Goal: Information Seeking & Learning: Check status

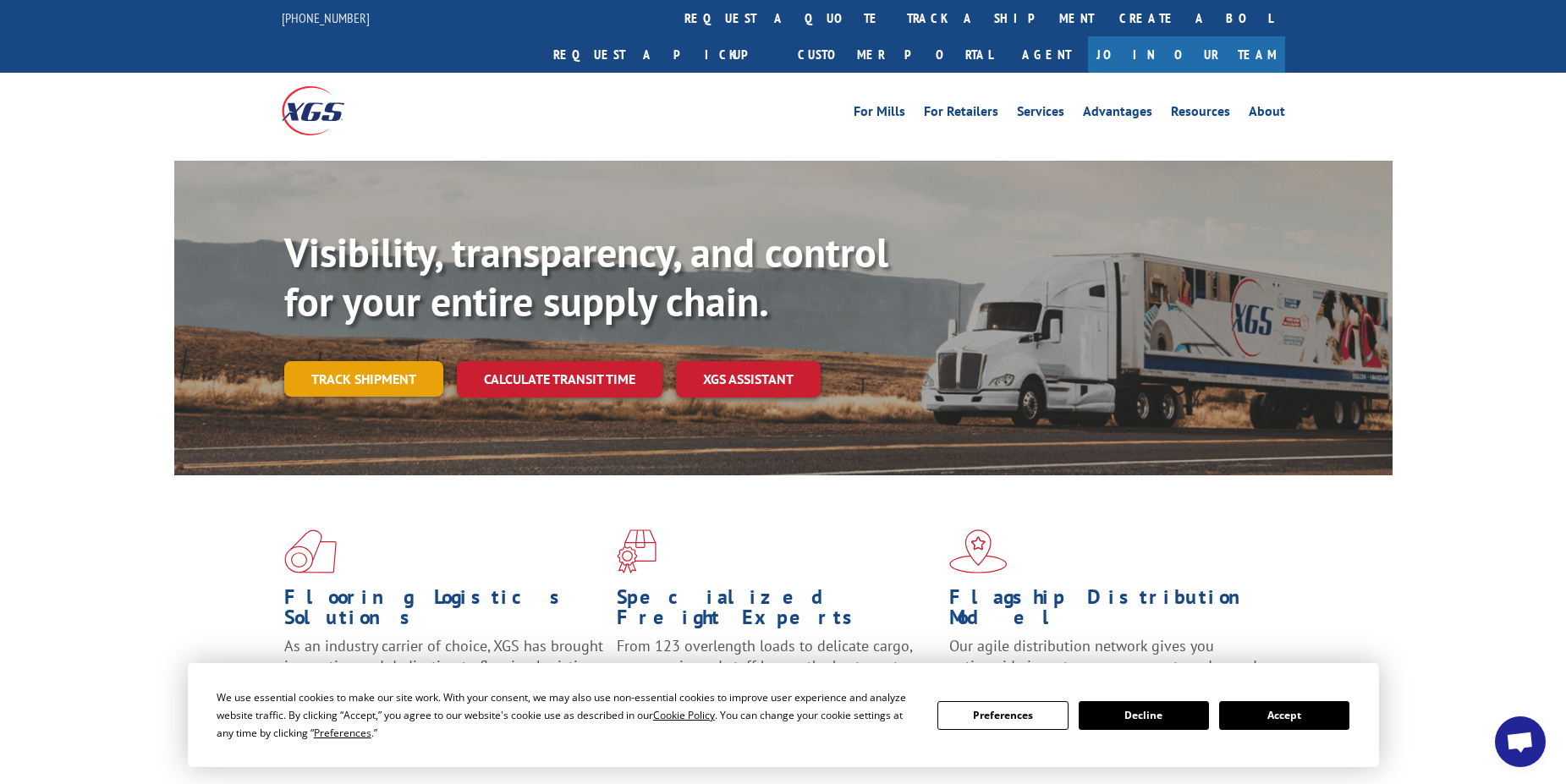
click at [339, 361] on link "Track shipment" at bounding box center [363, 379] width 159 height 36
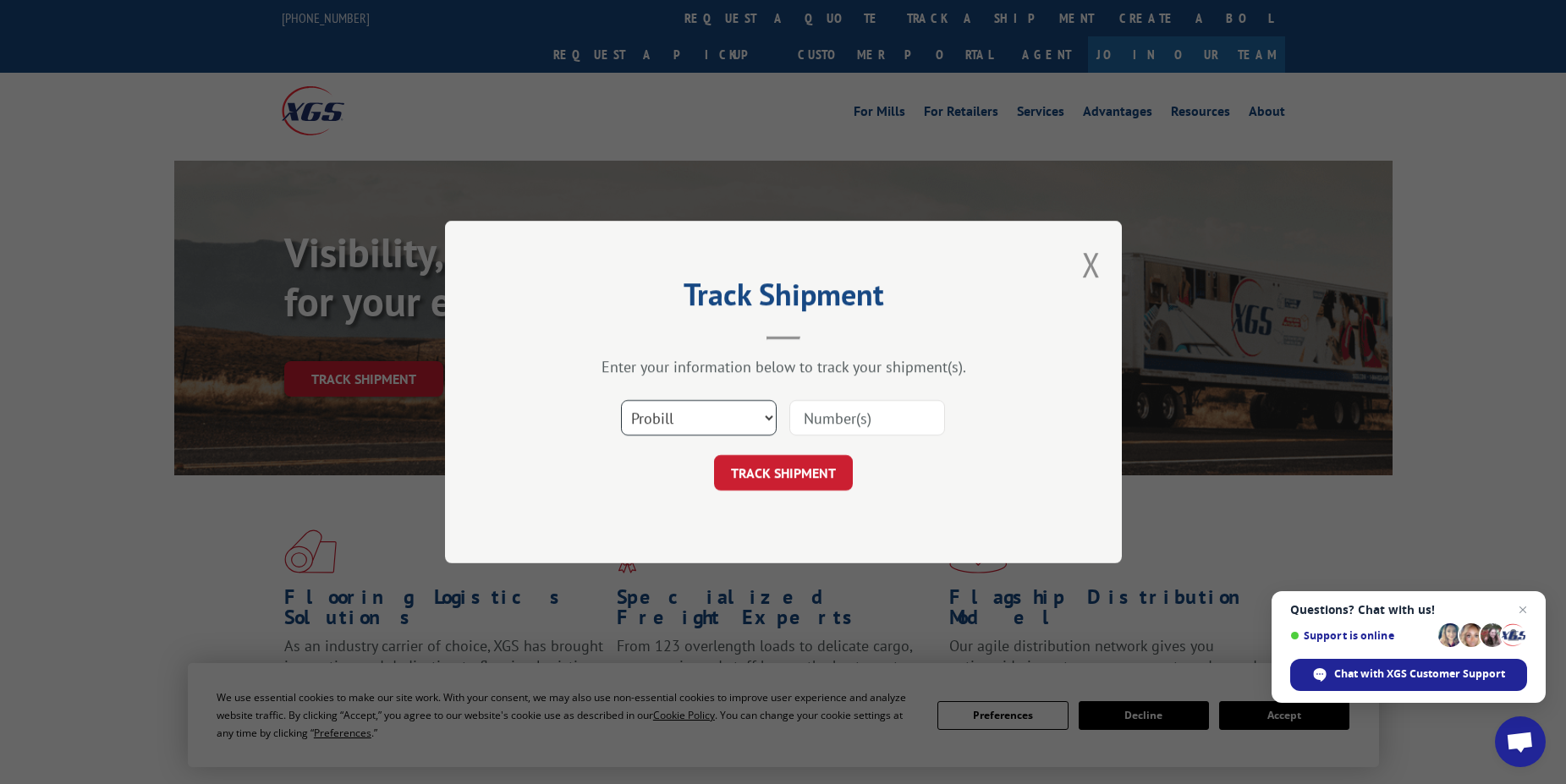
click at [764, 415] on select "Select category... Probill BOL PO" at bounding box center [698, 418] width 155 height 36
select select "bol"
click at [621, 400] on select "Select category... Probill BOL PO" at bounding box center [698, 418] width 155 height 36
click at [845, 421] on input at bounding box center [867, 418] width 155 height 36
paste input "PAID RECEIPT: PS031463 [PERSON_NAME] Construction - [PERSON_NAME] Add Pavers_70…"
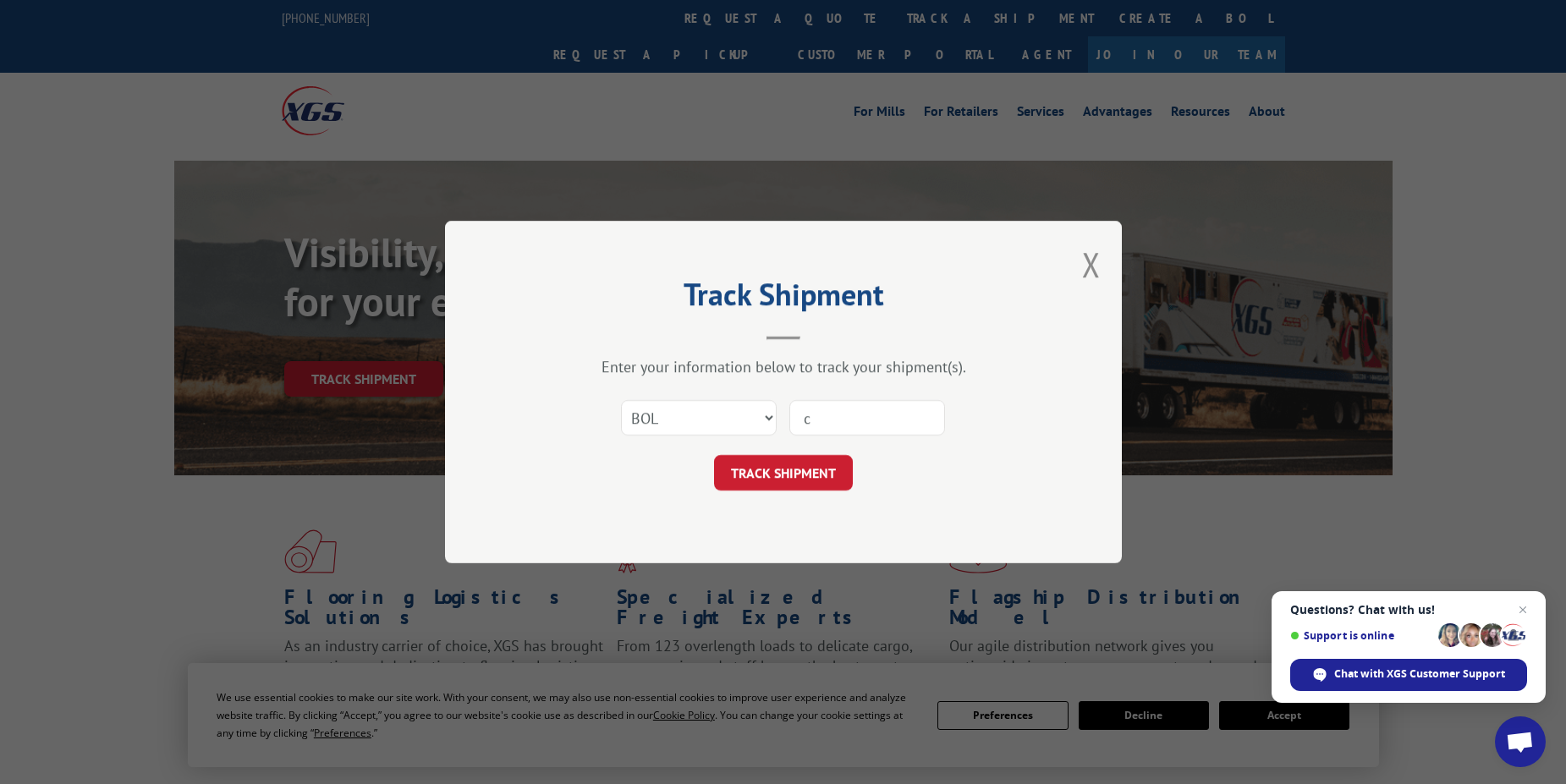
type input "cPAID RECEIPT: PS031463 [PERSON_NAME] Construction - [PERSON_NAME] Add Pavers_7…"
drag, startPoint x: 918, startPoint y: 413, endPoint x: 771, endPoint y: 415, distance: 147.0
click at [771, 415] on div "Select category... Probill BOL PO cPAID RECEIPT: PS031463 [PERSON_NAME] Constru…" at bounding box center [783, 418] width 507 height 56
click at [834, 416] on input at bounding box center [867, 418] width 155 height 36
paste input "54393175"
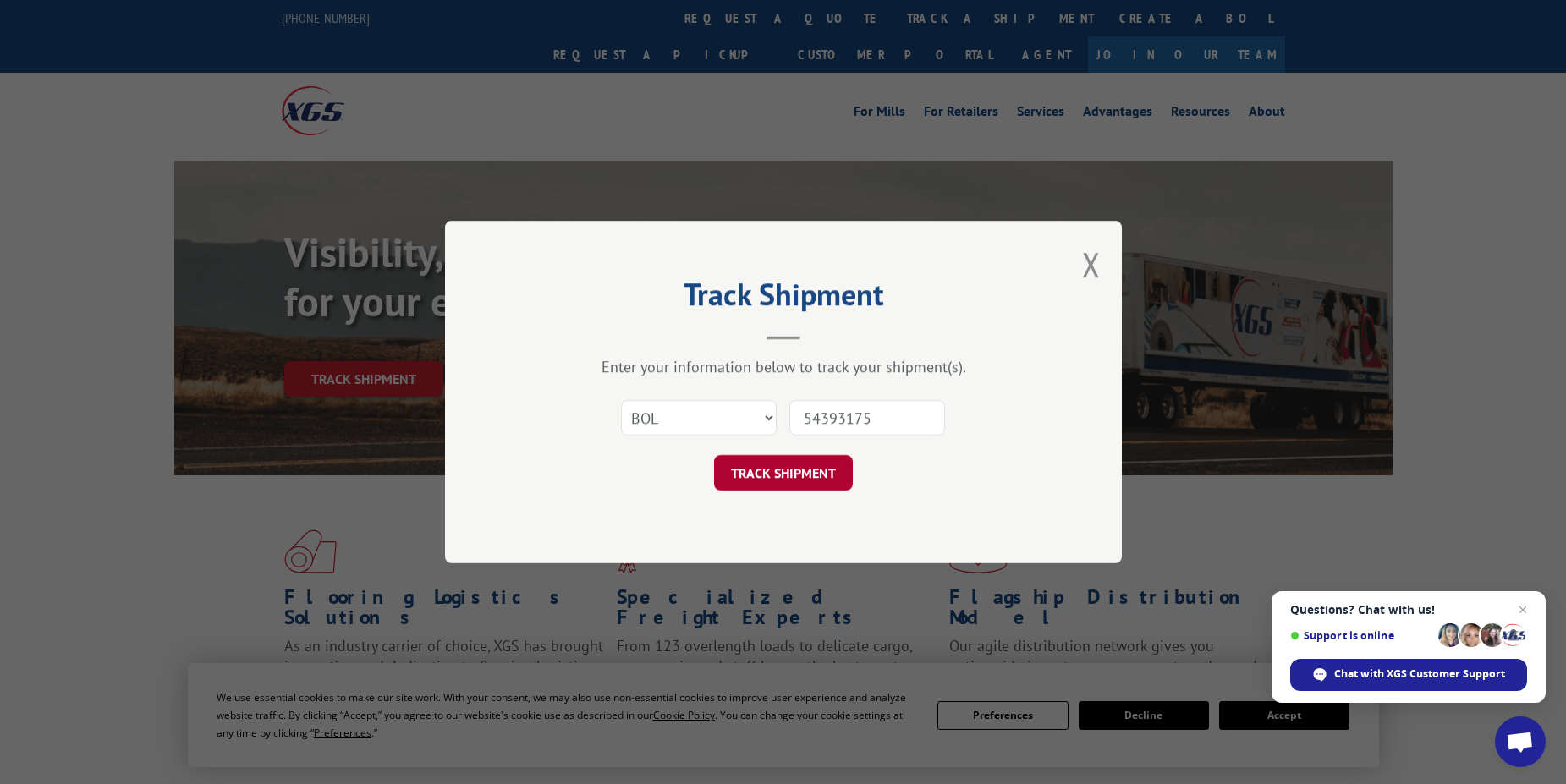
type input "54393175"
click at [796, 479] on button "TRACK SHIPMENT" at bounding box center [783, 473] width 139 height 36
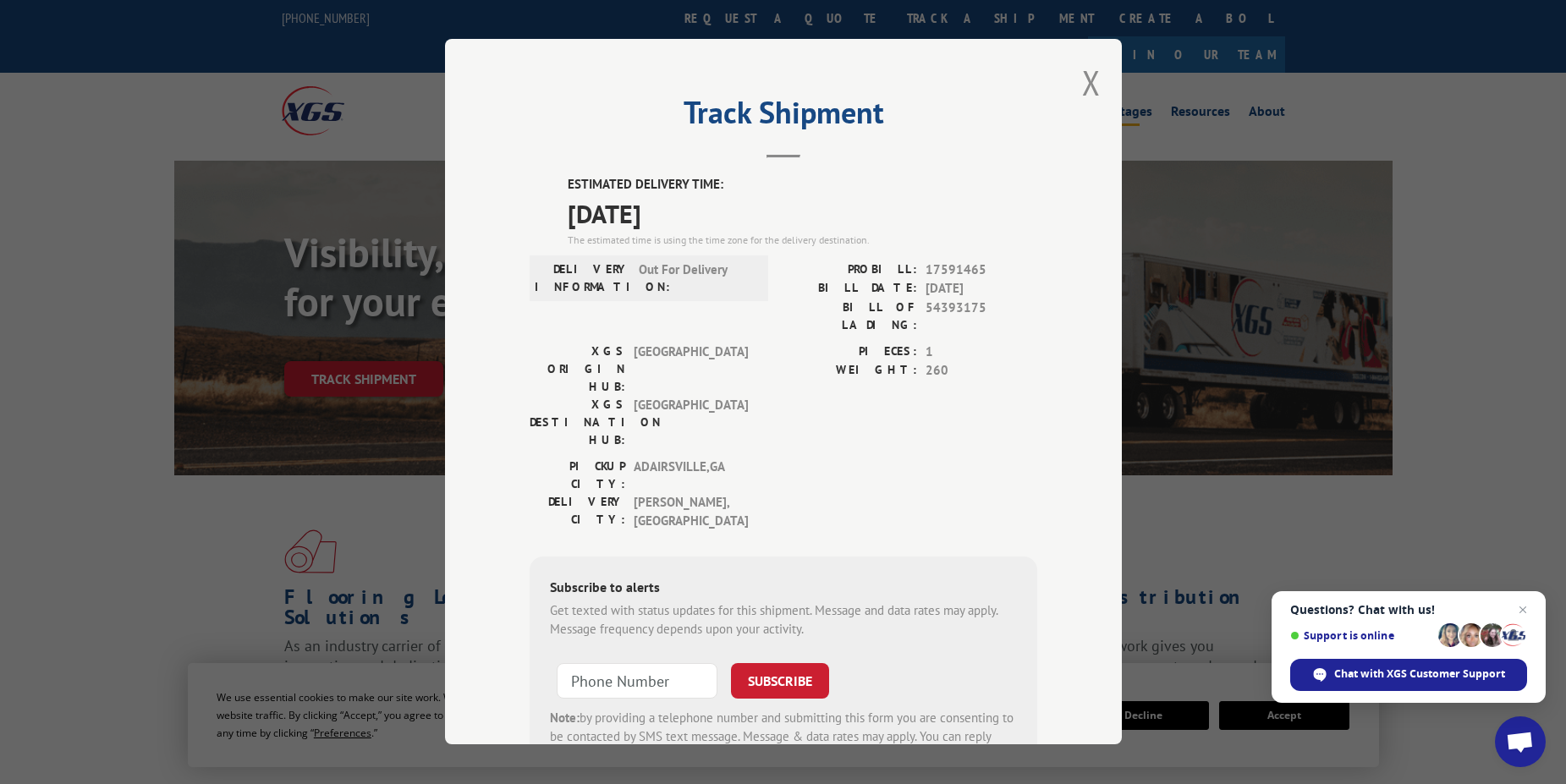
click at [1082, 82] on button "Close modal" at bounding box center [1091, 82] width 19 height 45
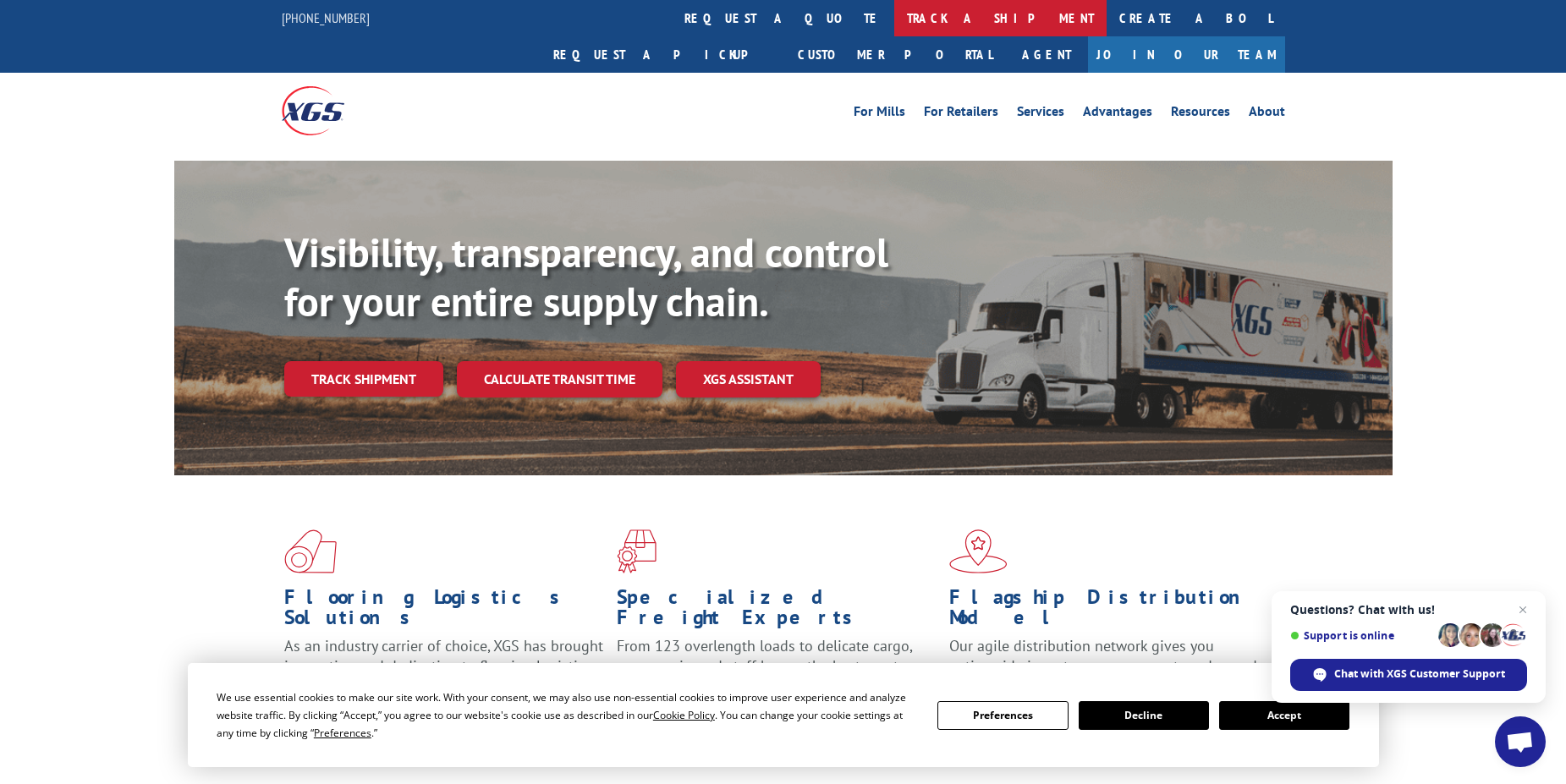
click at [894, 18] on link "track a shipment" at bounding box center [1000, 18] width 212 height 37
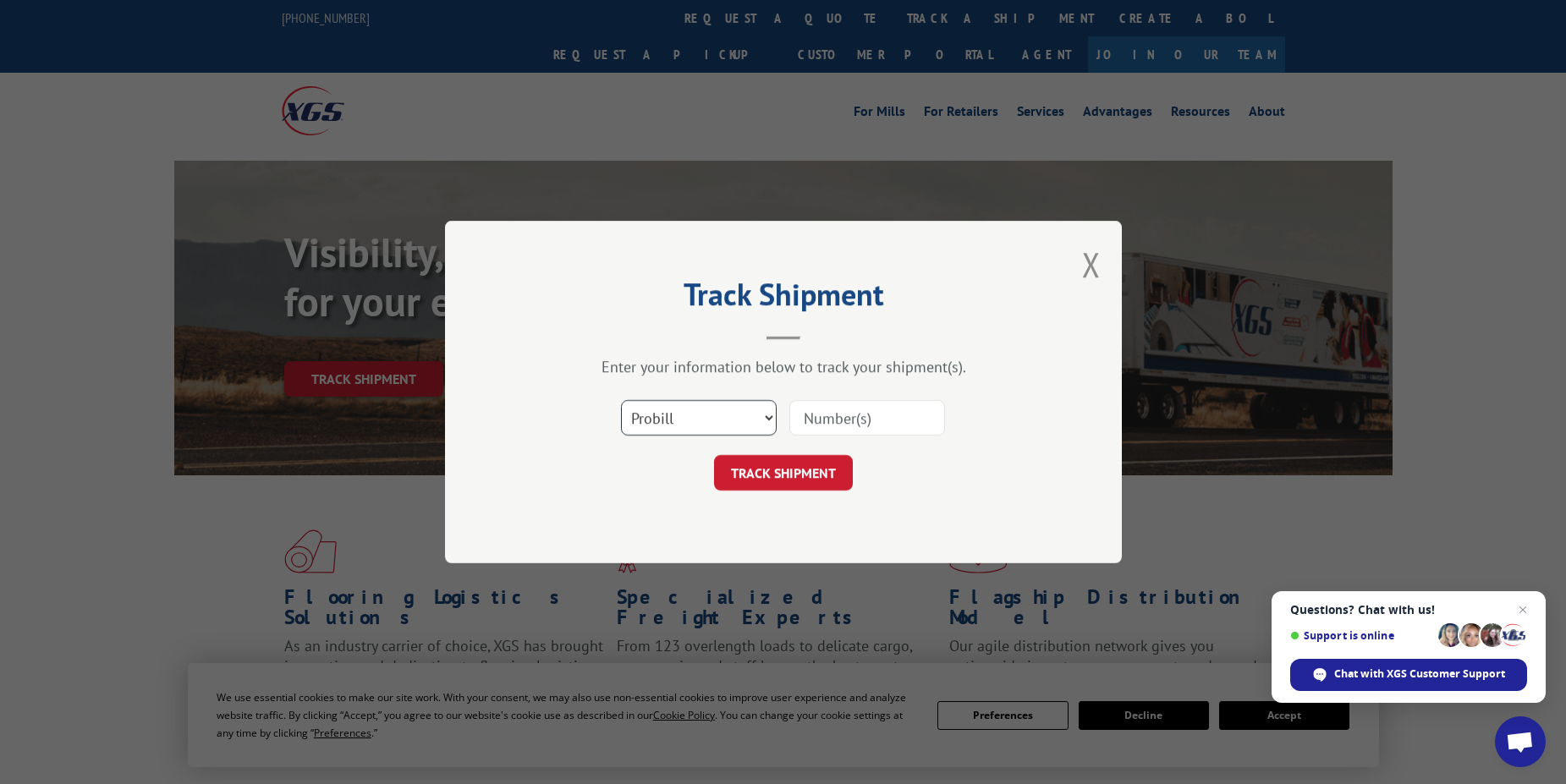
click at [773, 418] on select "Select category... Probill BOL PO" at bounding box center [698, 418] width 155 height 36
select select "bol"
click at [621, 400] on select "Select category... Probill BOL PO" at bounding box center [698, 418] width 155 height 36
click at [811, 419] on input at bounding box center [867, 418] width 155 height 36
paste input "54393175"
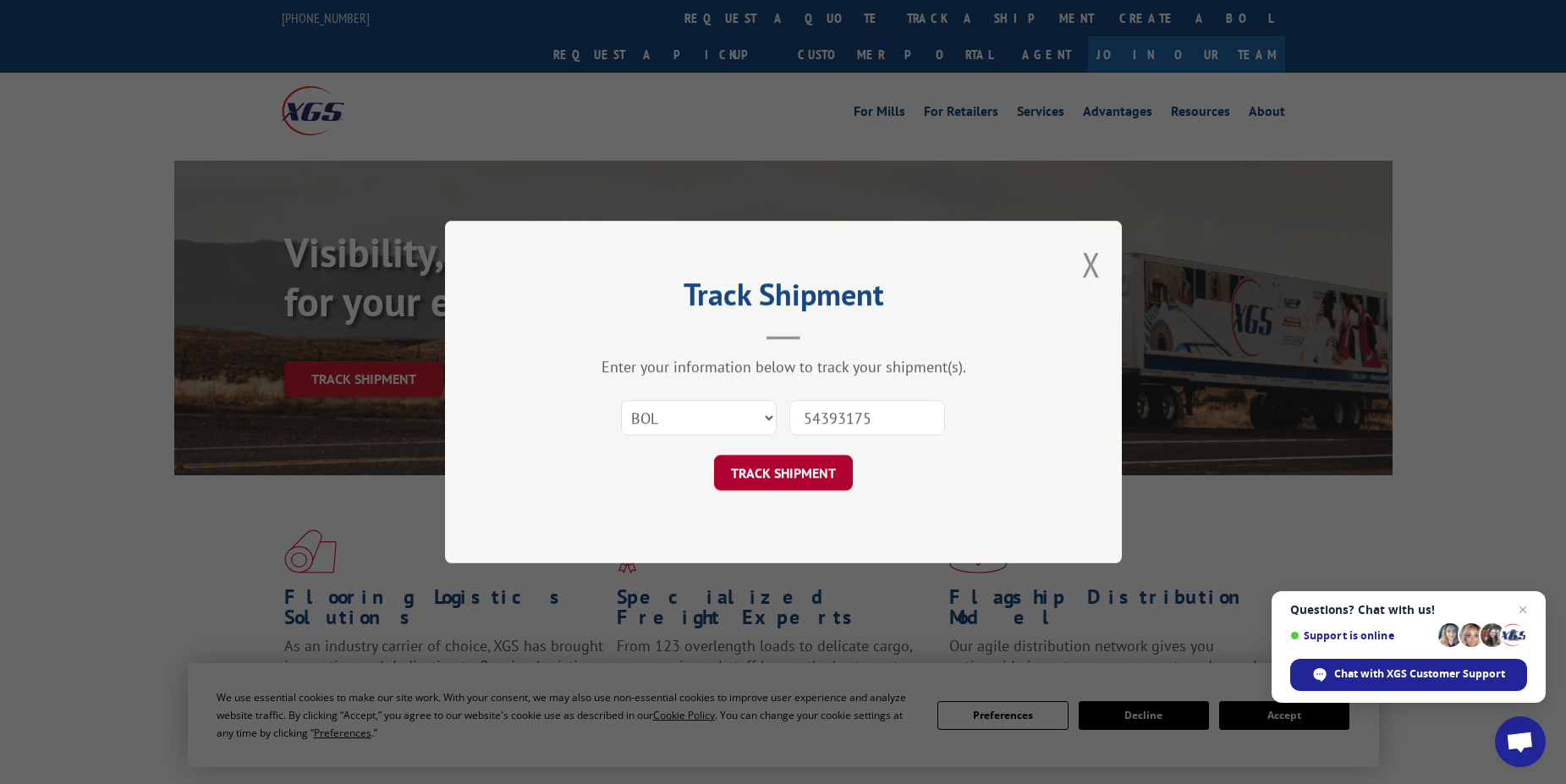
type input "54393175"
click at [803, 473] on button "TRACK SHIPMENT" at bounding box center [783, 473] width 139 height 36
